Goal: Transaction & Acquisition: Purchase product/service

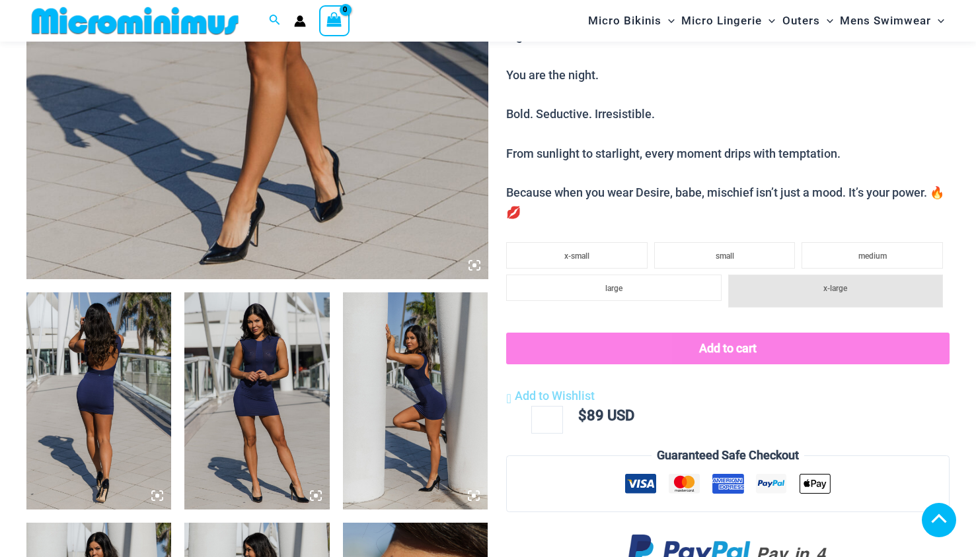
scroll to position [1378, 0]
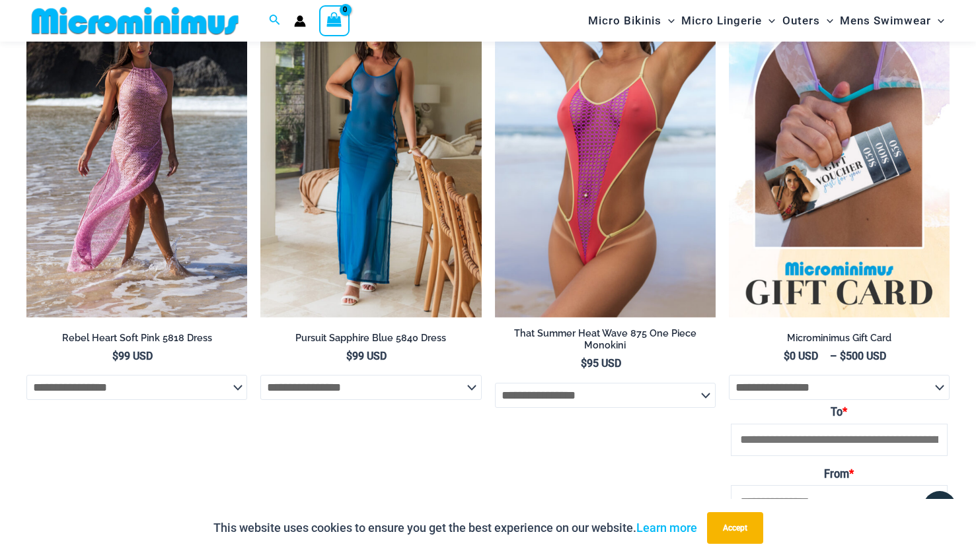
scroll to position [1441, 0]
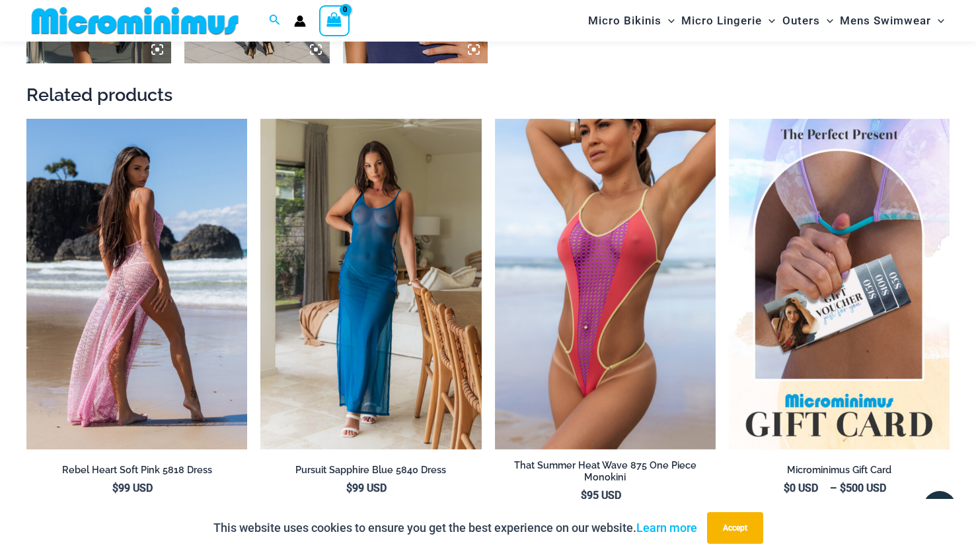
click at [116, 273] on img at bounding box center [136, 284] width 221 height 331
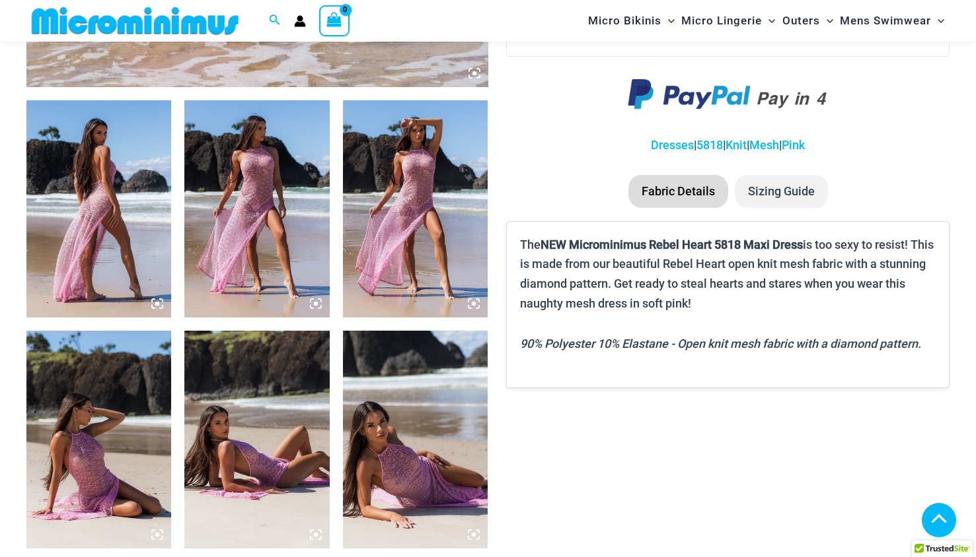
scroll to position [717, 0]
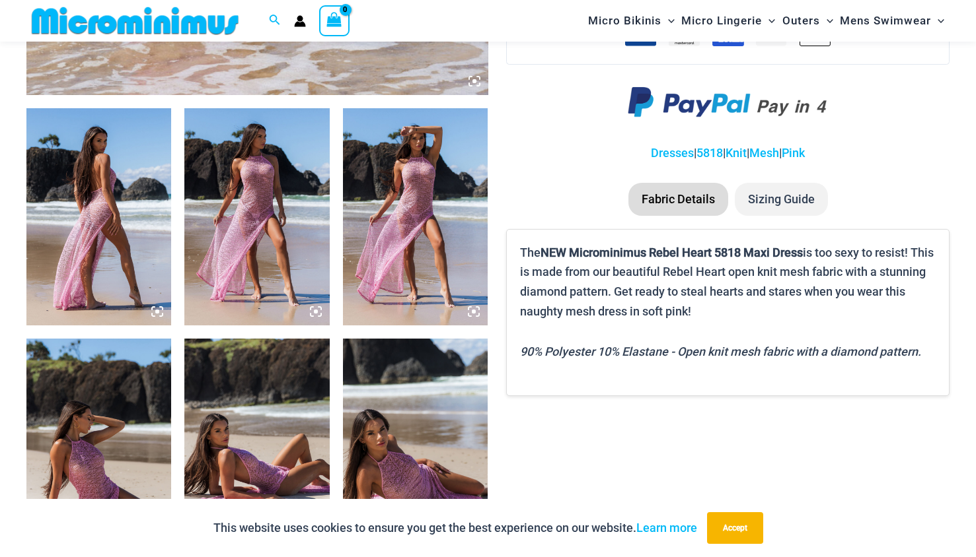
click at [153, 246] on img at bounding box center [98, 216] width 145 height 217
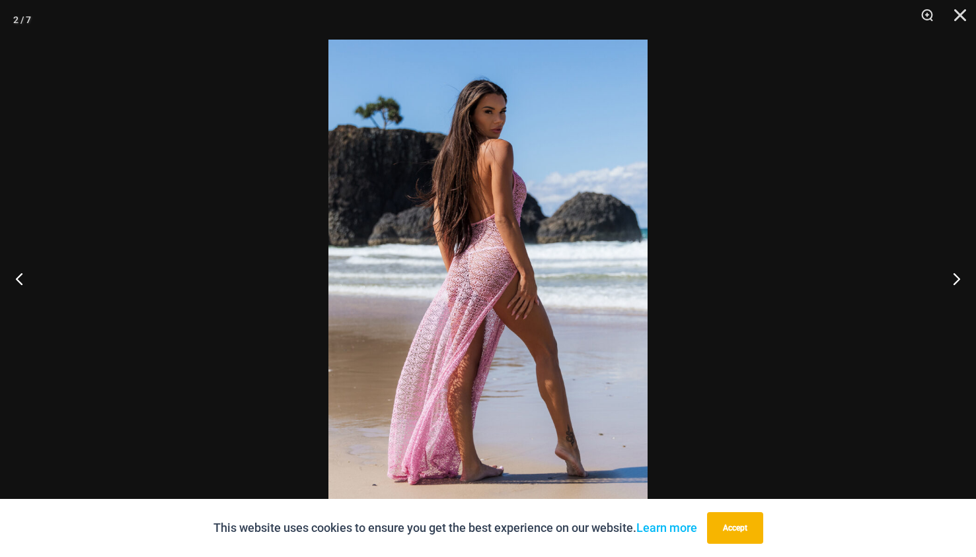
click at [234, 246] on div at bounding box center [488, 278] width 976 height 557
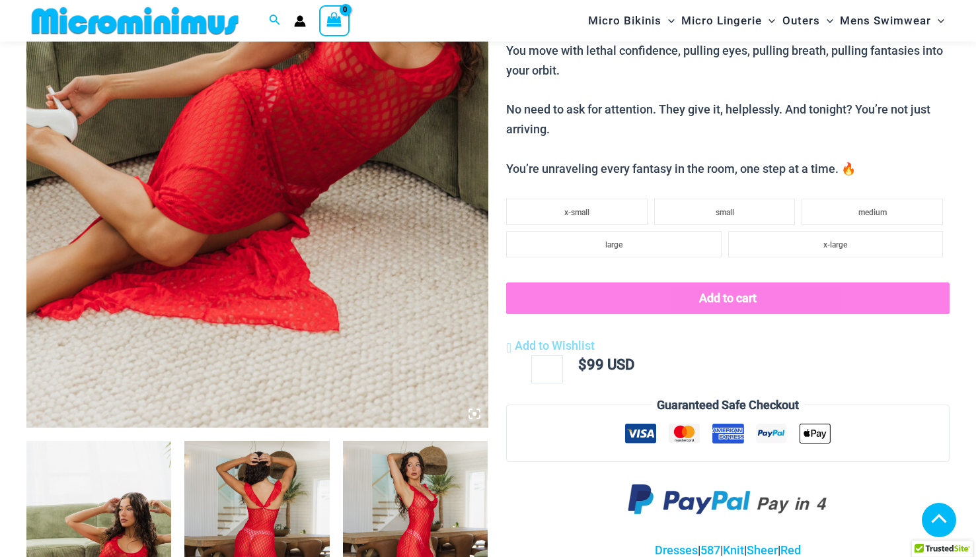
scroll to position [781, 0]
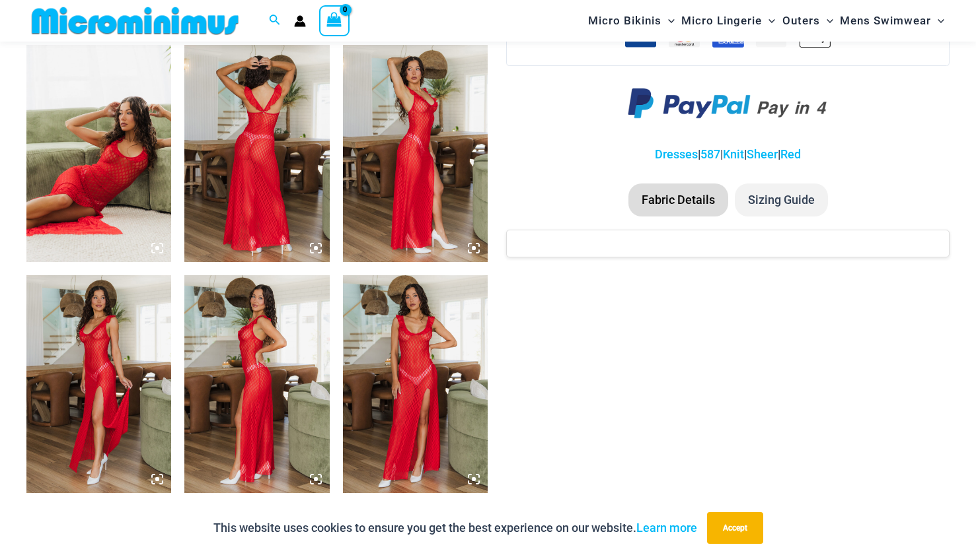
click at [133, 184] on img at bounding box center [98, 153] width 145 height 217
